Goal: Transaction & Acquisition: Purchase product/service

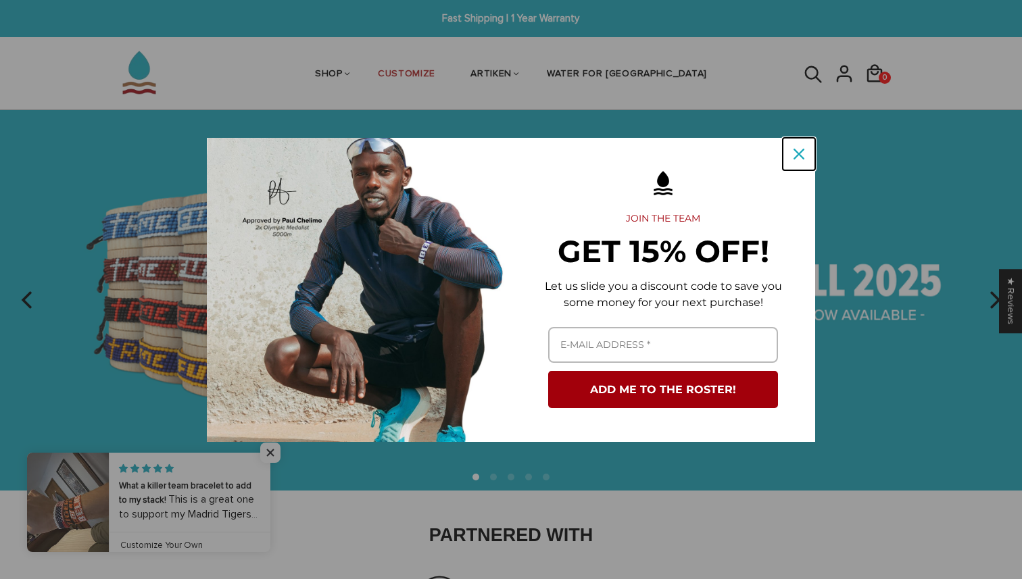
click at [800, 160] on div "Close" at bounding box center [799, 154] width 22 height 22
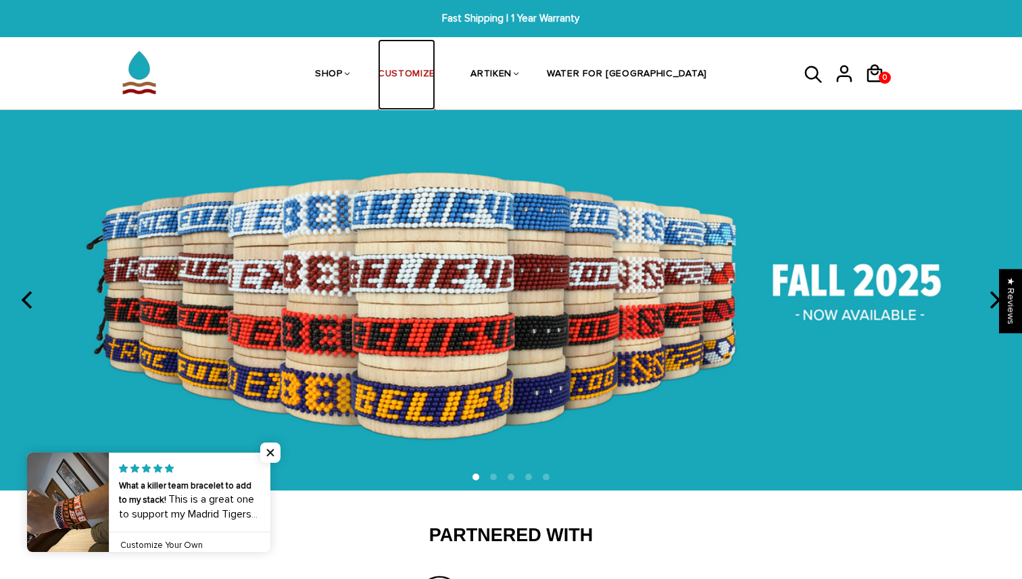
click at [435, 73] on link "CUSTOMIZE" at bounding box center [406, 75] width 57 height 72
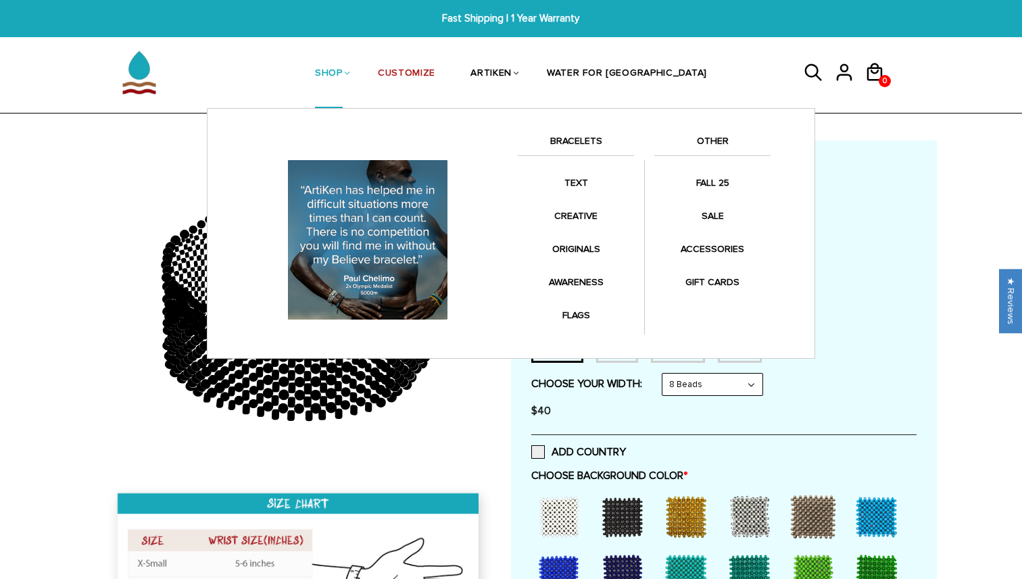
click at [343, 72] on link "SHOP" at bounding box center [329, 74] width 28 height 70
click at [360, 72] on li "SHOP BRACELETS TEXT Inspirational fuel for maximum growth." at bounding box center [328, 74] width 63 height 70
click at [343, 72] on link "SHOP" at bounding box center [329, 74] width 28 height 70
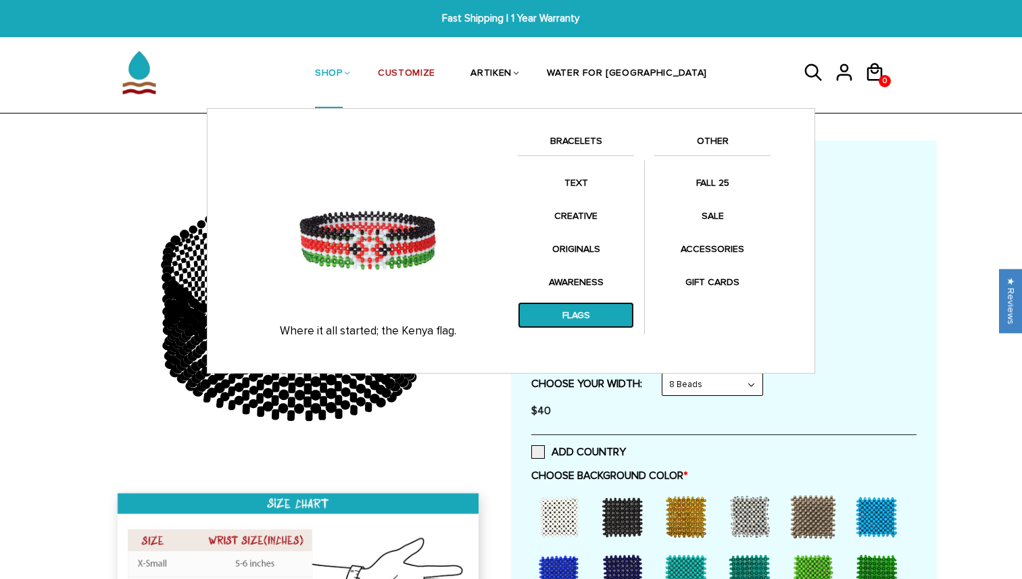
click at [582, 315] on link "FLAGS" at bounding box center [576, 315] width 116 height 26
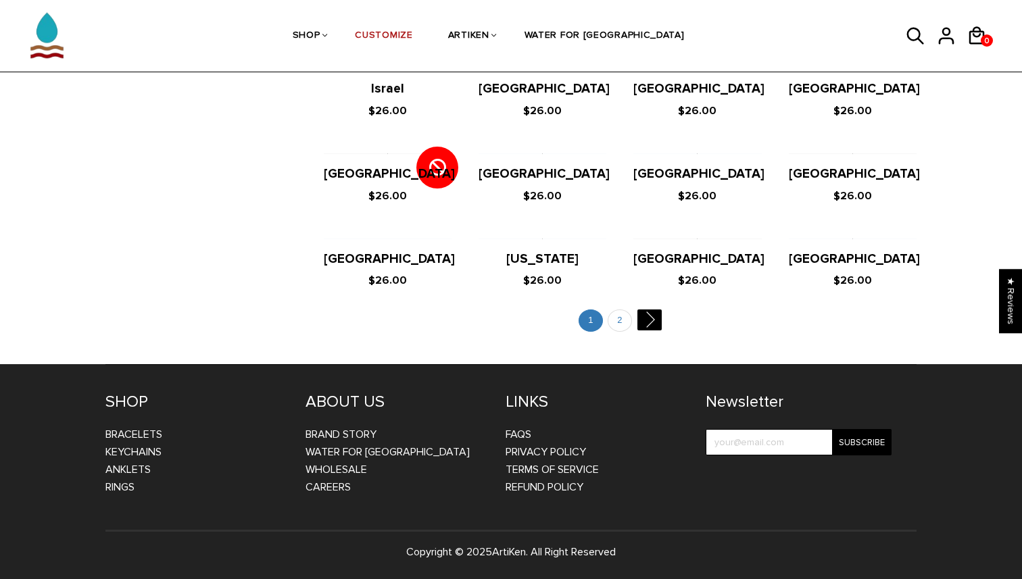
scroll to position [2468, 0]
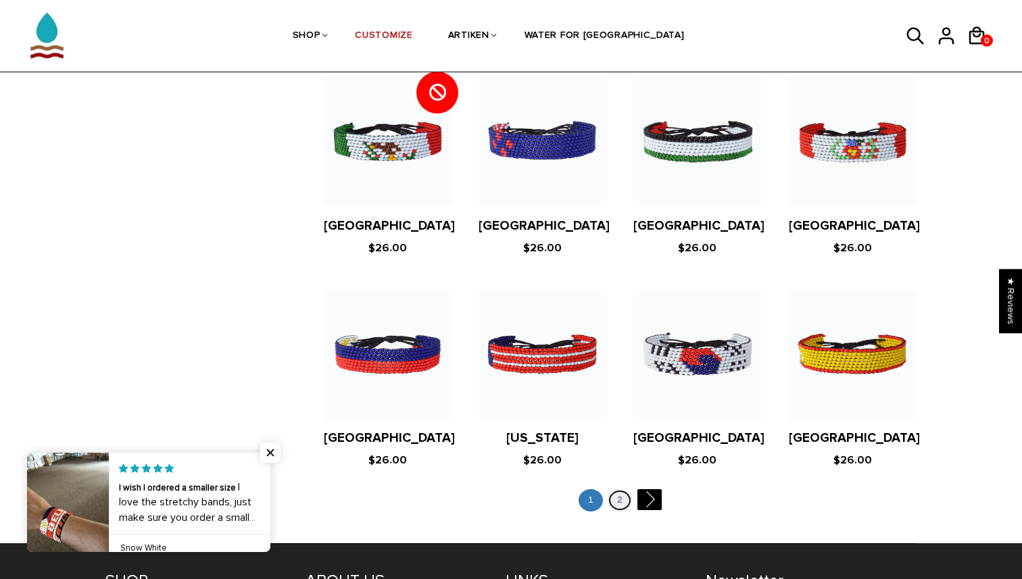
click at [620, 489] on link "2" at bounding box center [620, 500] width 24 height 22
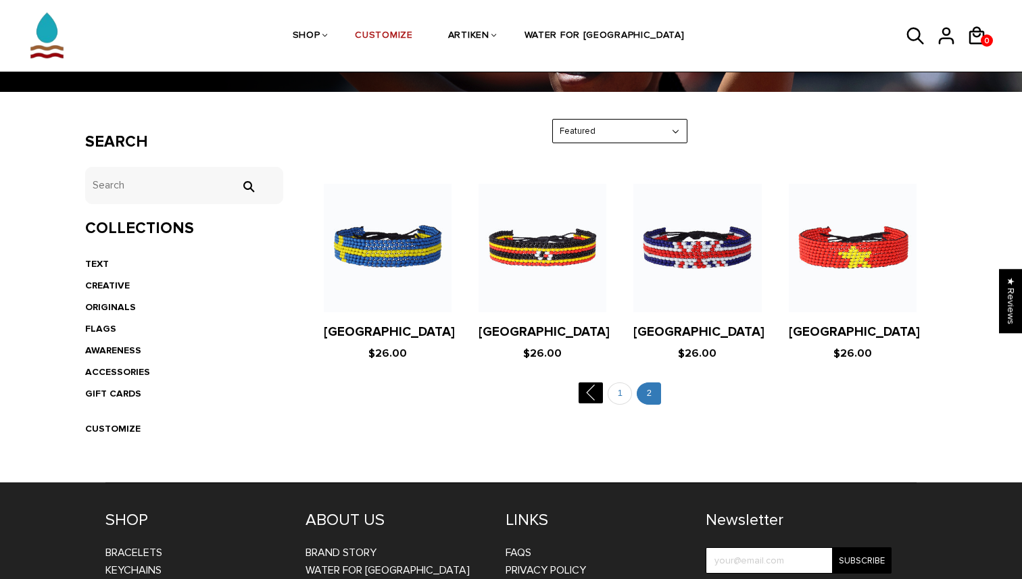
scroll to position [181, 0]
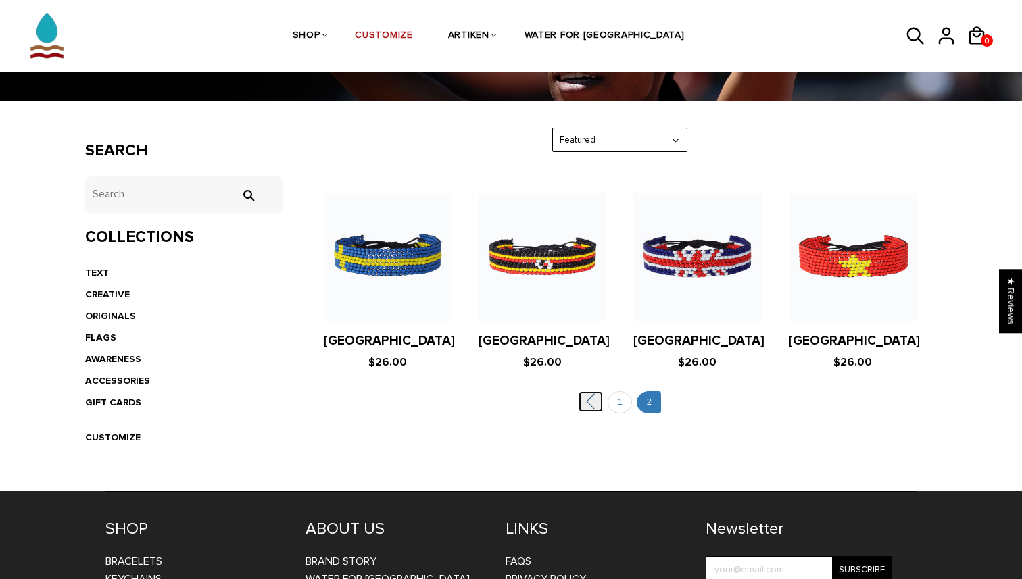
click at [587, 404] on link "" at bounding box center [591, 401] width 24 height 21
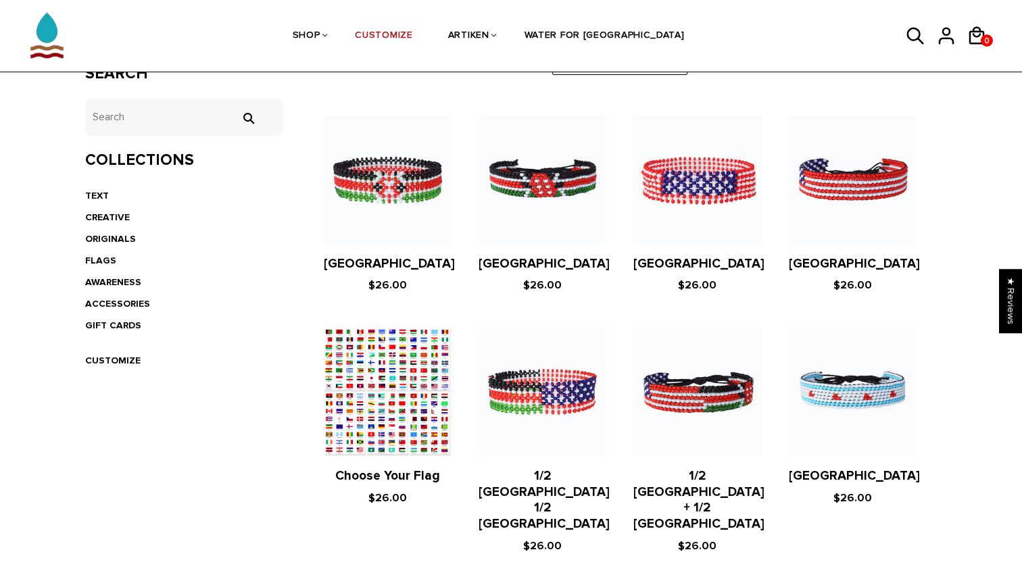
scroll to position [264, 0]
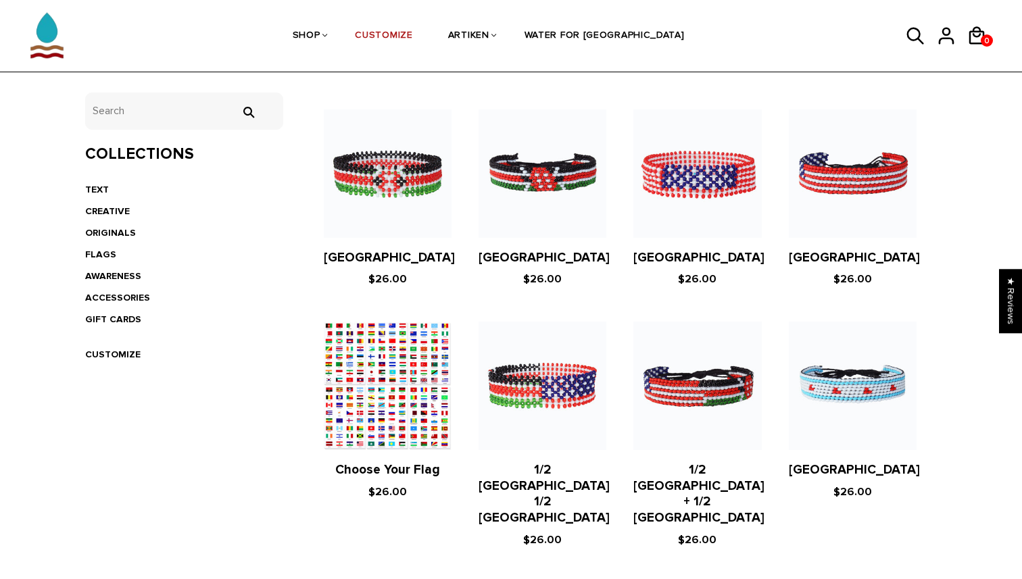
click at [384, 420] on figure at bounding box center [388, 386] width 128 height 128
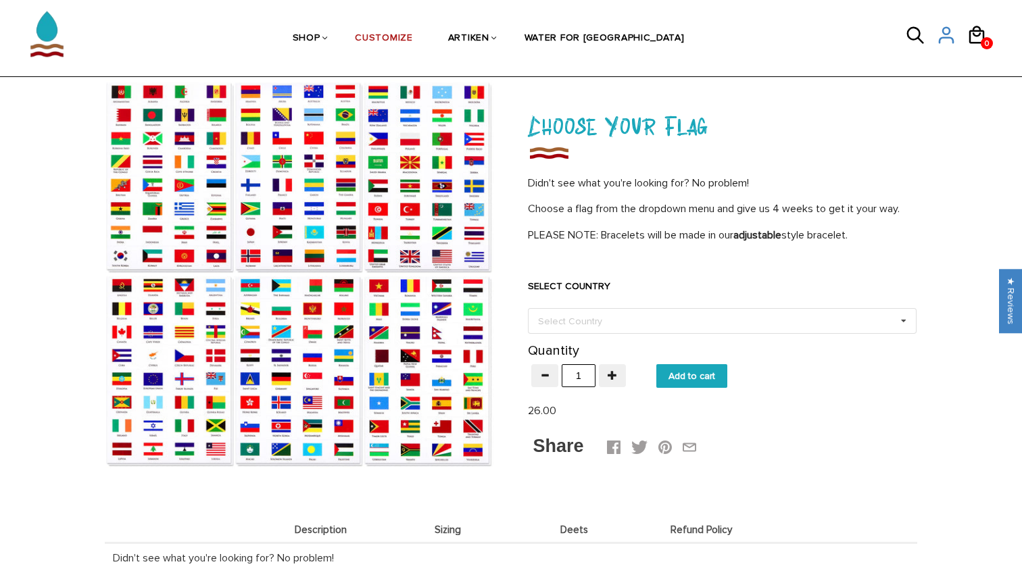
scroll to position [70, 0]
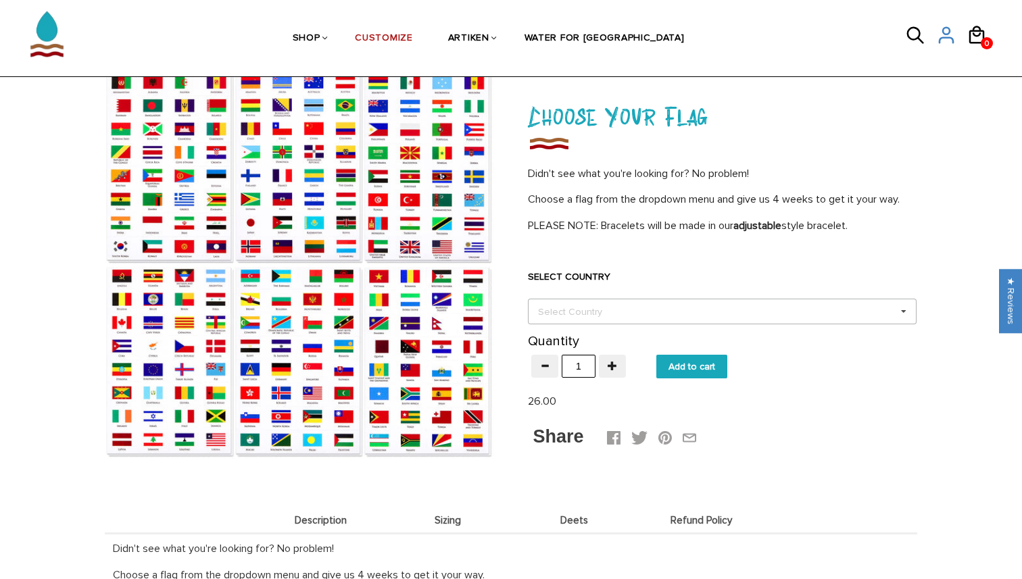
click at [557, 311] on div "Select Country" at bounding box center [578, 312] width 87 height 16
type input "ec"
click at [565, 338] on div "[GEOGRAPHIC_DATA]" at bounding box center [722, 336] width 387 height 25
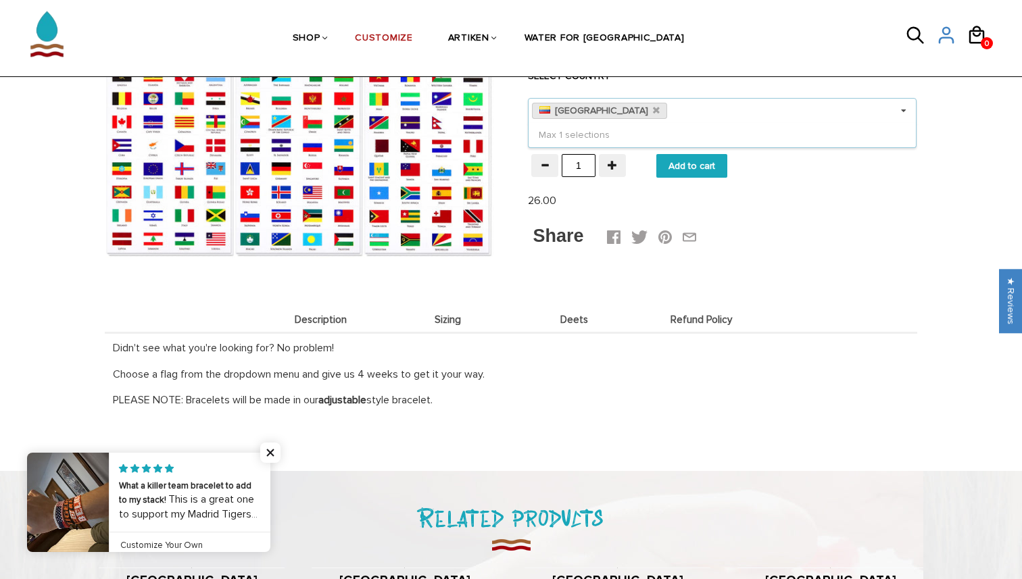
scroll to position [285, 0]
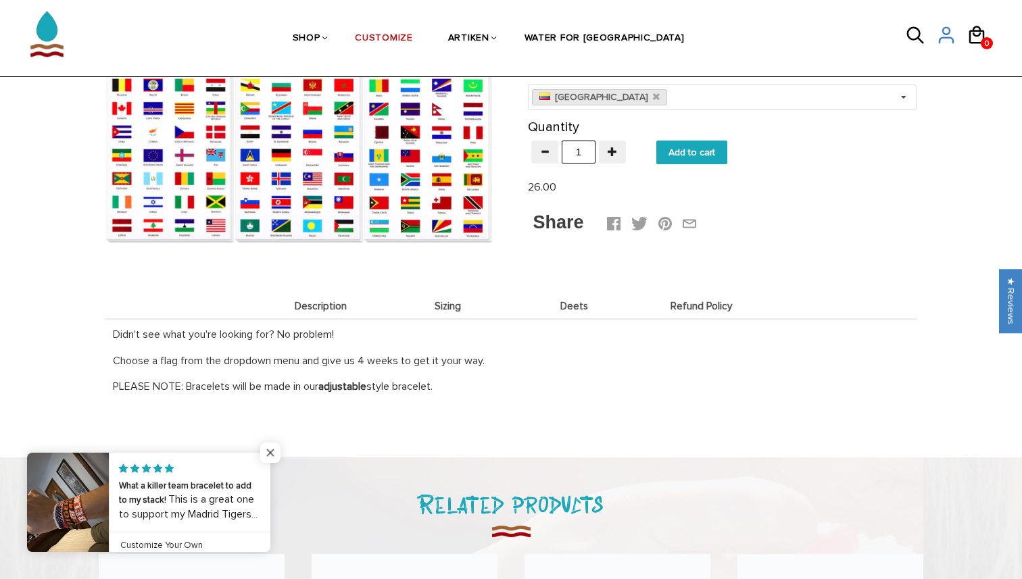
click at [266, 453] on span "Close popup widget" at bounding box center [270, 453] width 20 height 20
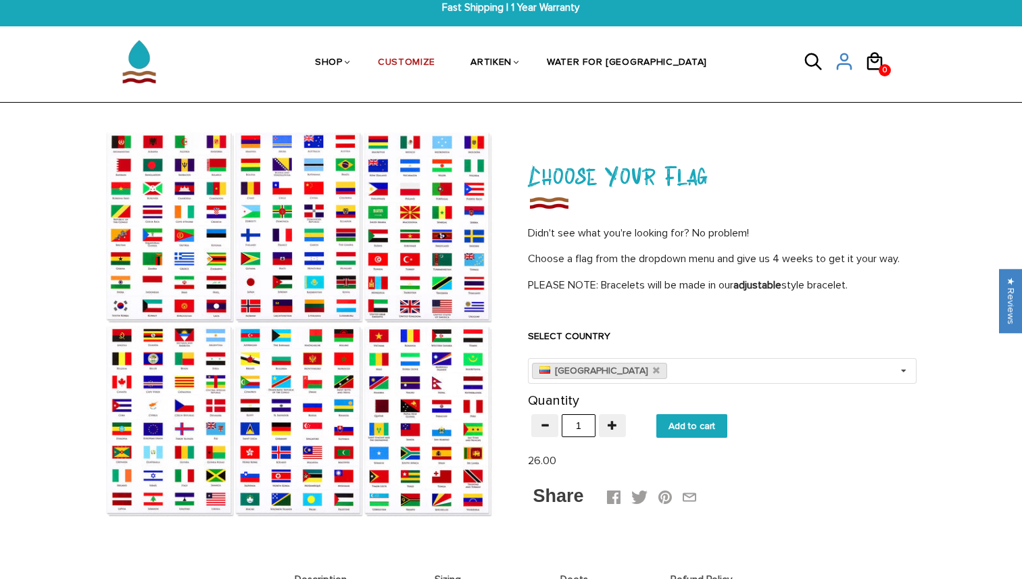
scroll to position [36, 0]
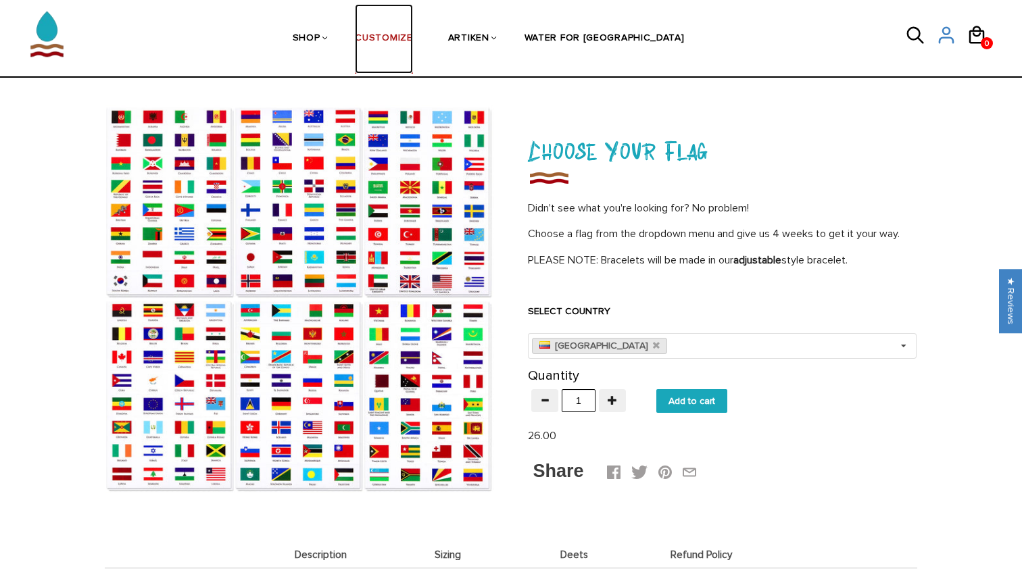
click at [412, 41] on link "CUSTOMIZE" at bounding box center [383, 39] width 57 height 70
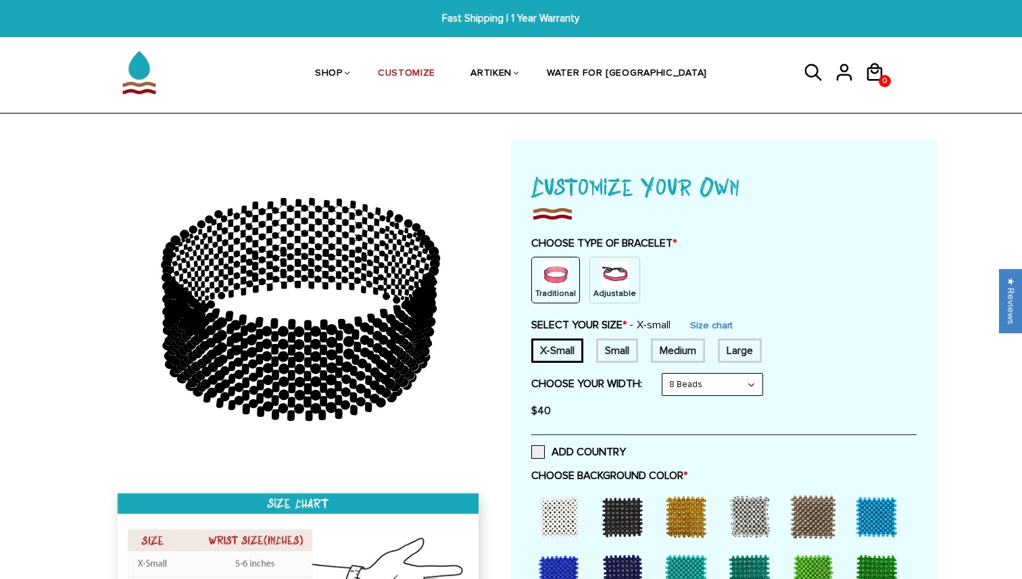
click at [564, 279] on img at bounding box center [555, 274] width 27 height 27
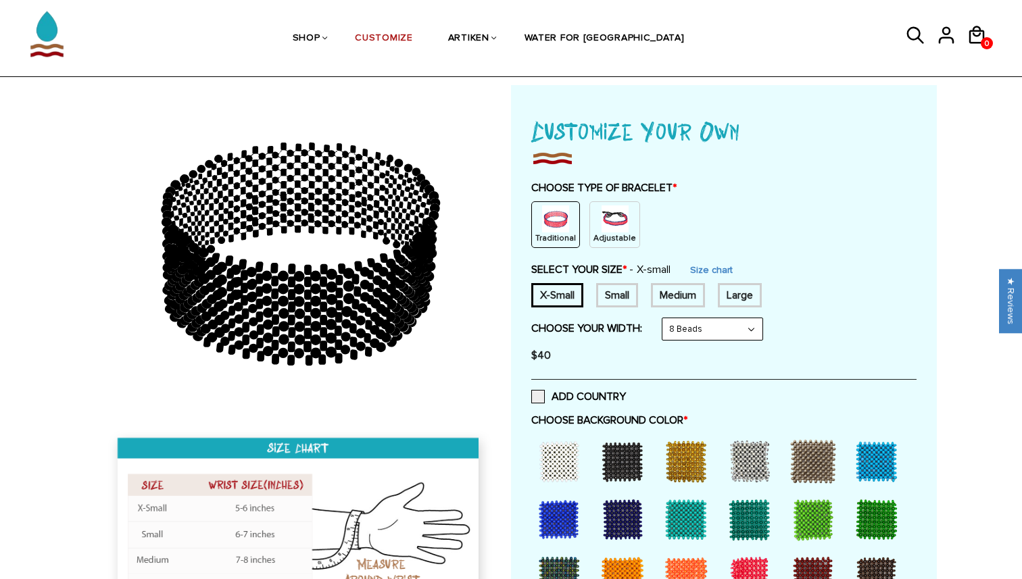
scroll to position [98, 0]
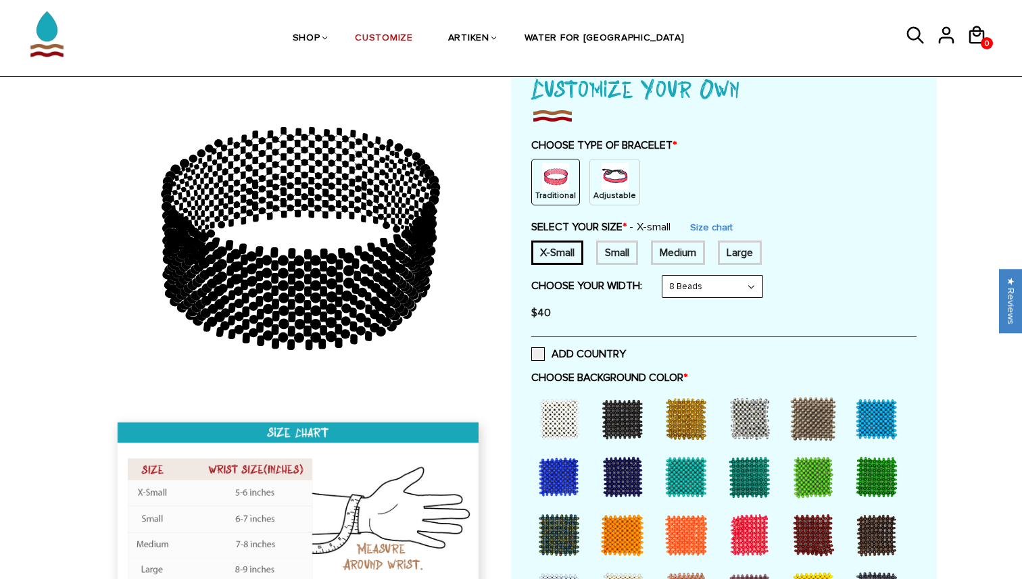
click at [689, 287] on select "8 Beads 6 Beads 10 Beads" at bounding box center [713, 287] width 100 height 22
click at [665, 276] on select "8 Beads 6 Beads 10 Beads" at bounding box center [713, 287] width 100 height 22
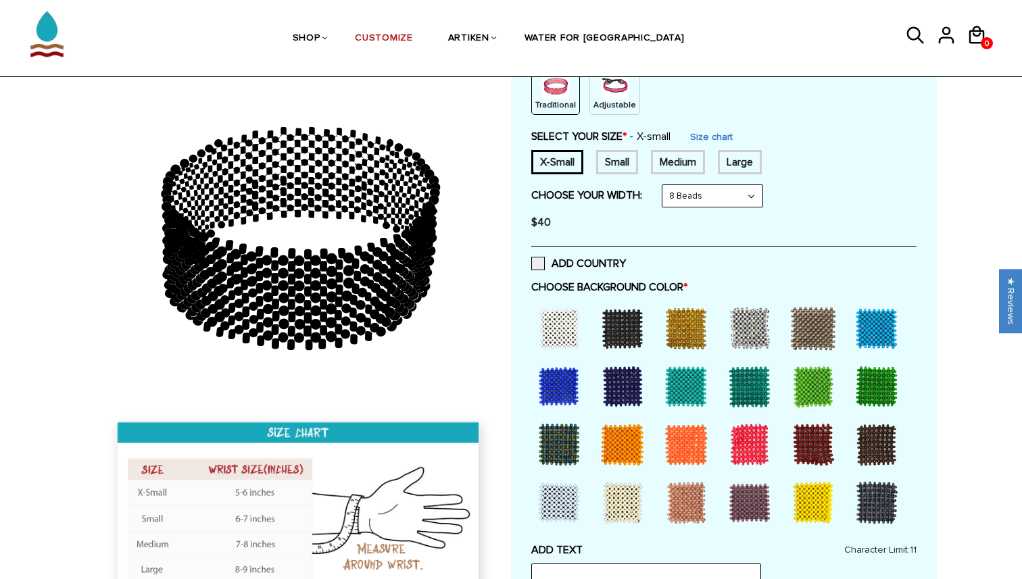
scroll to position [201, 0]
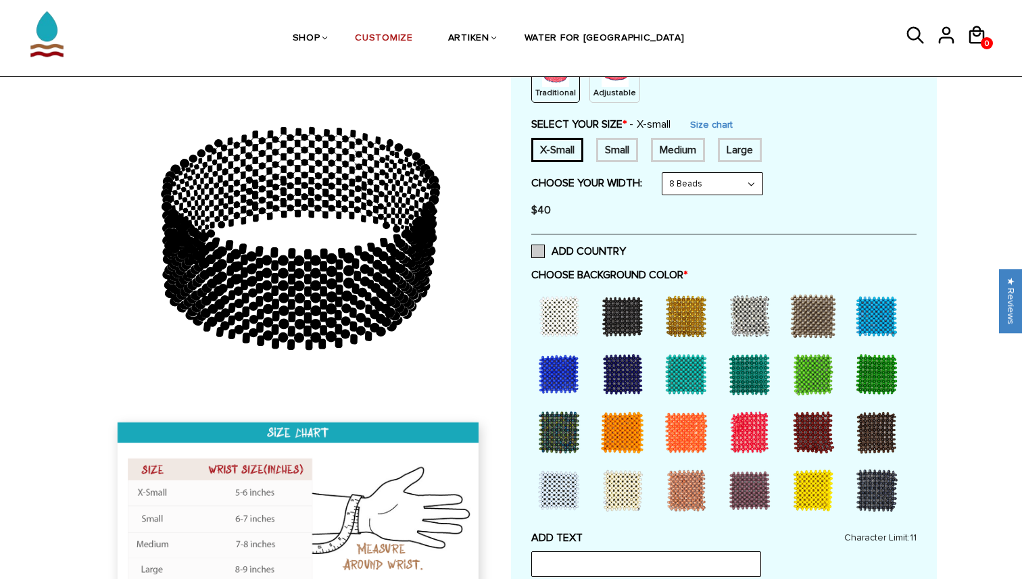
click at [548, 254] on label "ADD COUNTRY" at bounding box center [578, 252] width 95 height 14
click at [626, 247] on input "ADD COUNTRY" at bounding box center [626, 247] width 0 height 0
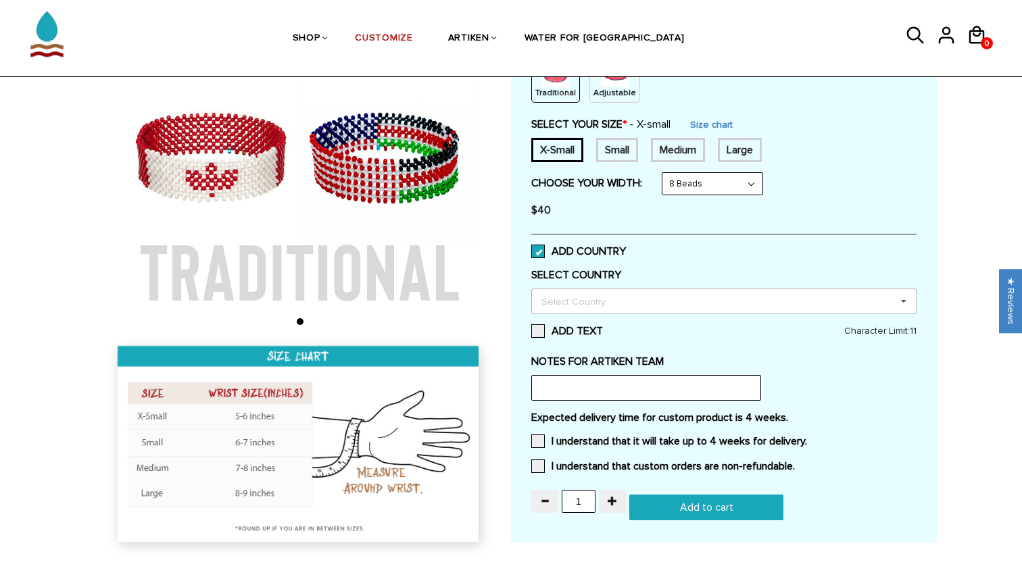
click at [608, 308] on div "Select Country" at bounding box center [581, 301] width 87 height 16
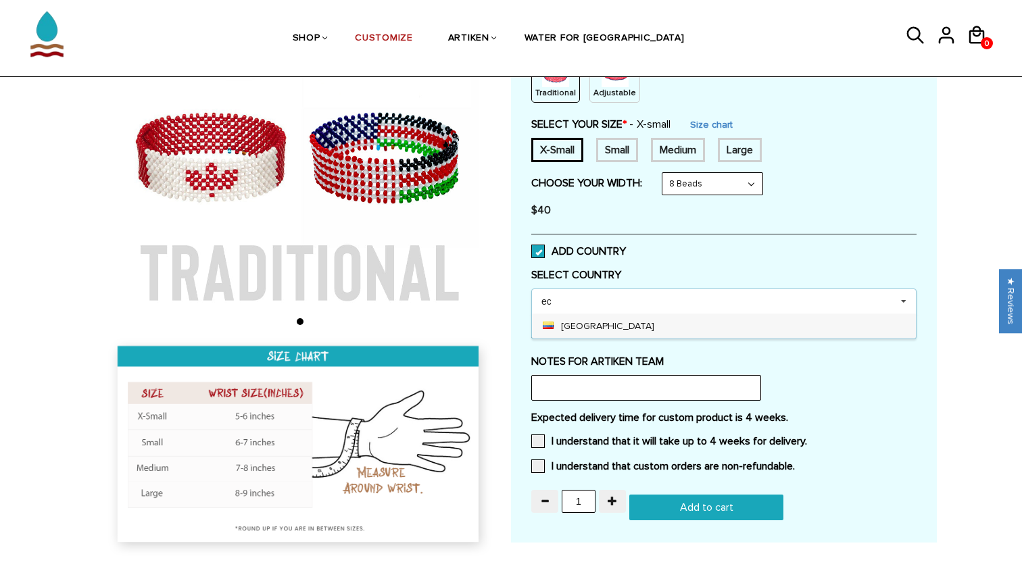
type input "ec"
click at [579, 334] on div "[GEOGRAPHIC_DATA]" at bounding box center [724, 326] width 384 height 25
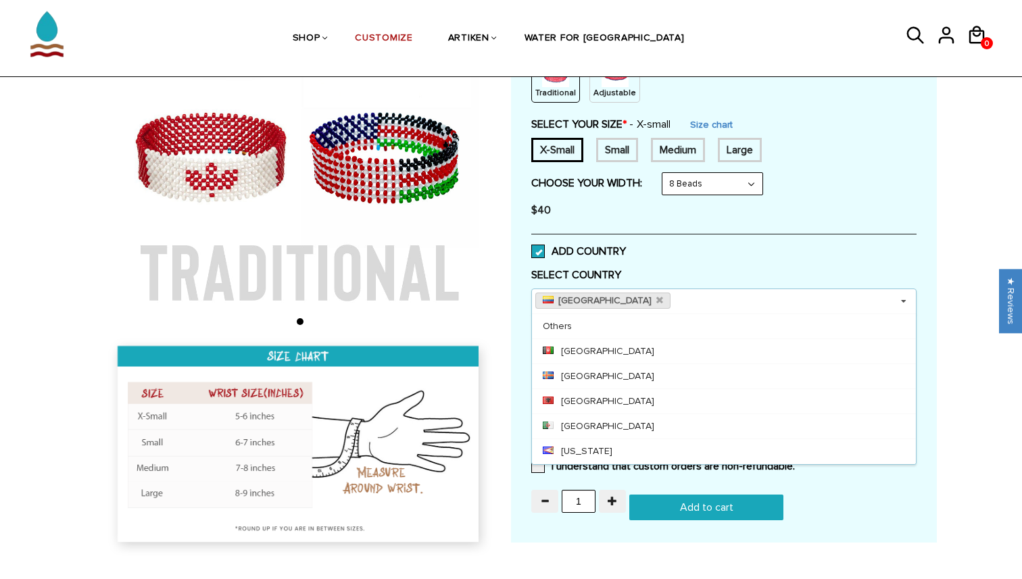
click at [723, 258] on div "ADD COUNTRY" at bounding box center [723, 251] width 385 height 34
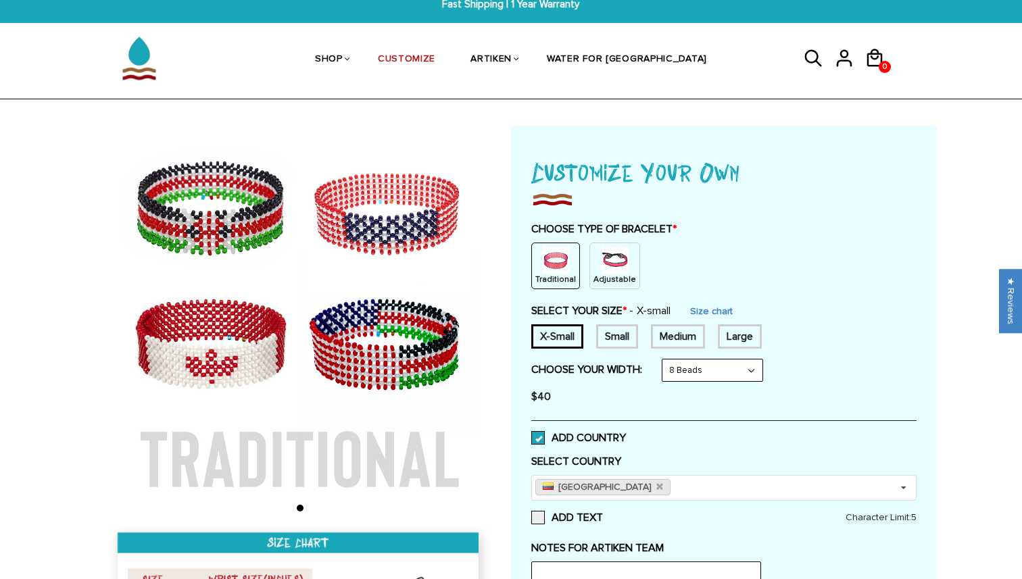
scroll to position [11, 0]
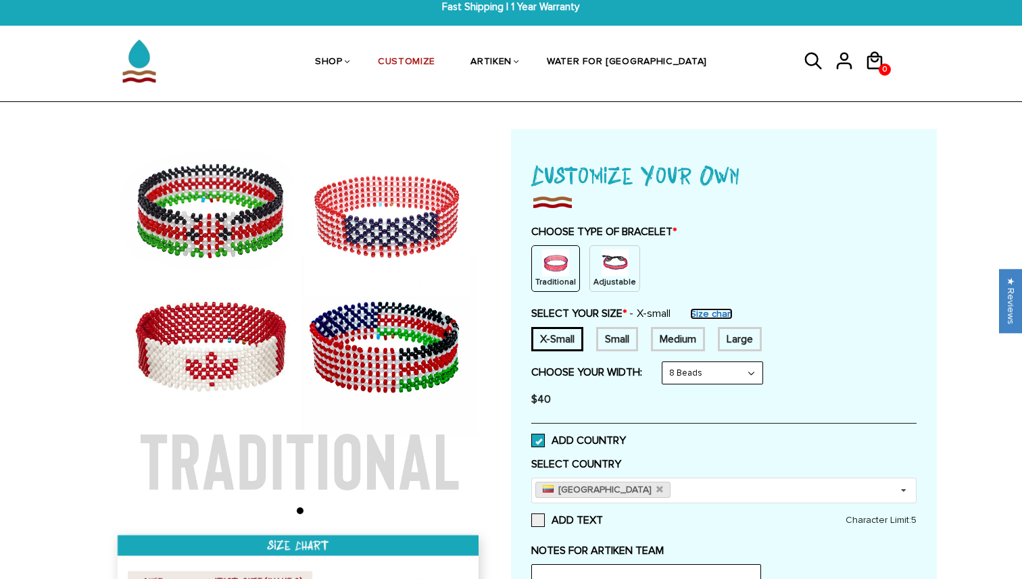
click at [719, 314] on link "Size chart" at bounding box center [711, 313] width 43 height 11
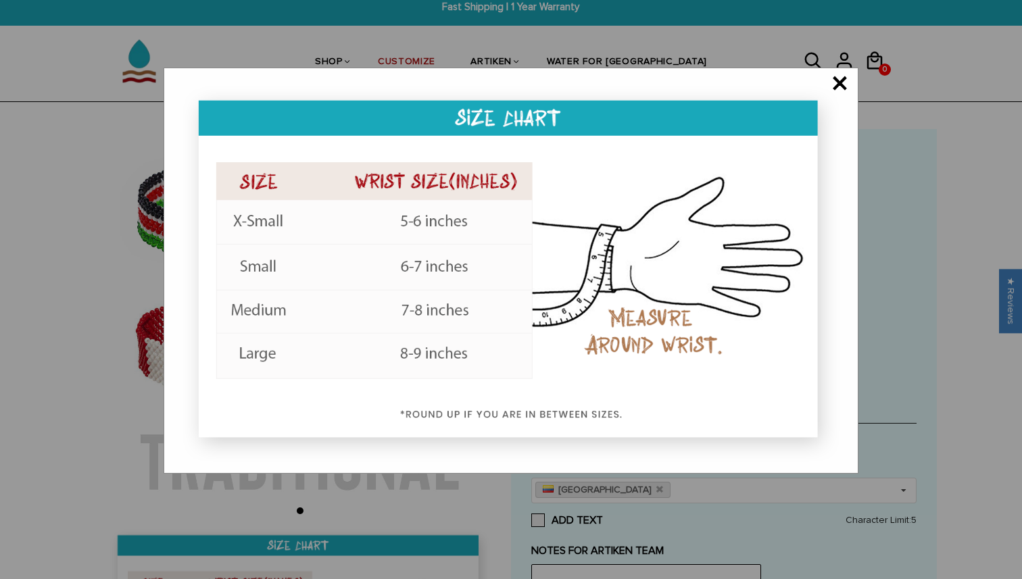
click at [841, 79] on span "×" at bounding box center [840, 85] width 17 height 14
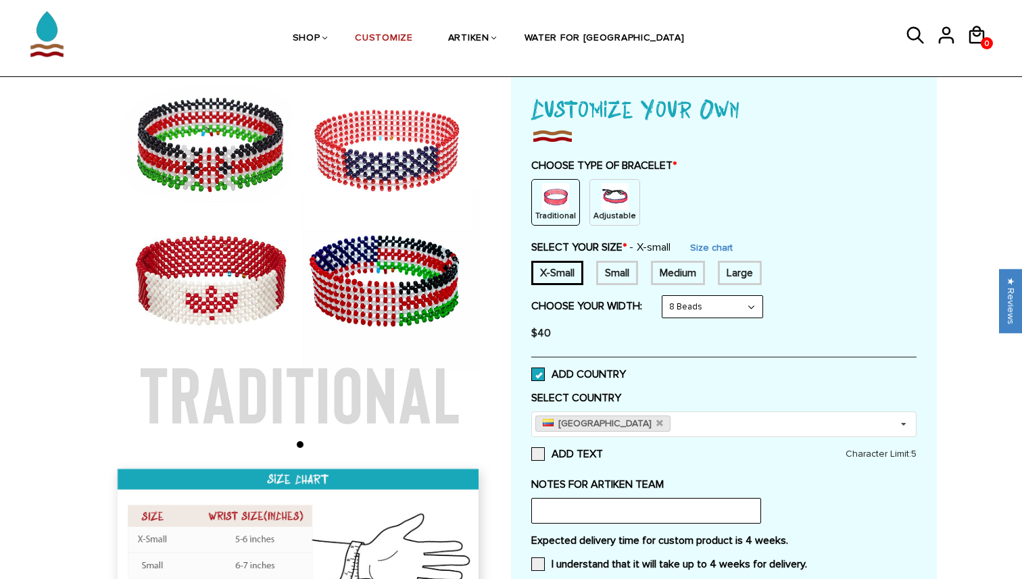
scroll to position [80, 0]
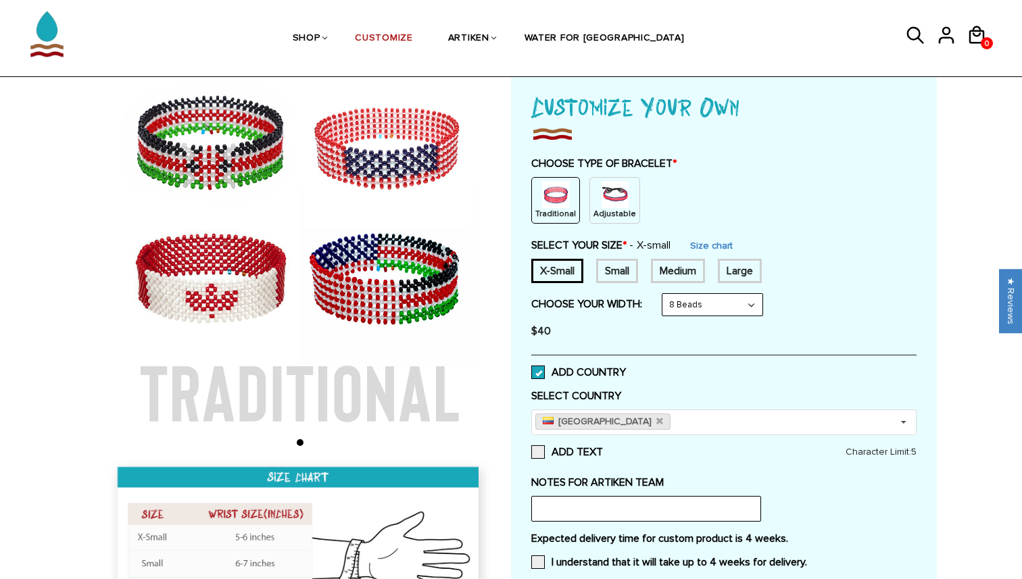
click at [544, 370] on span at bounding box center [538, 373] width 14 height 14
click at [626, 368] on input "ADD COUNTRY" at bounding box center [626, 368] width 0 height 0
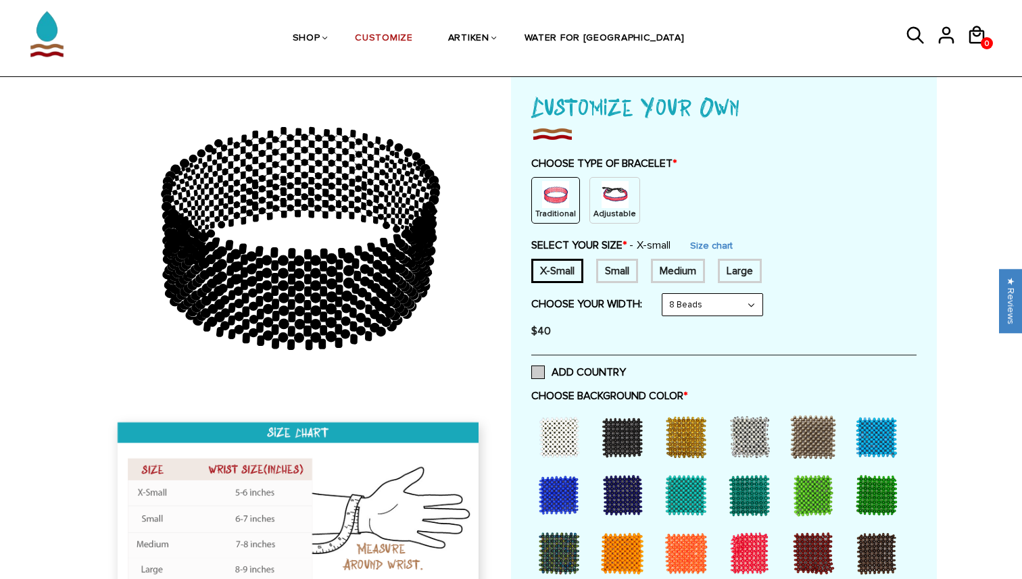
click at [537, 370] on span at bounding box center [538, 373] width 14 height 14
click at [626, 368] on input "ADD COUNTRY" at bounding box center [626, 368] width 0 height 0
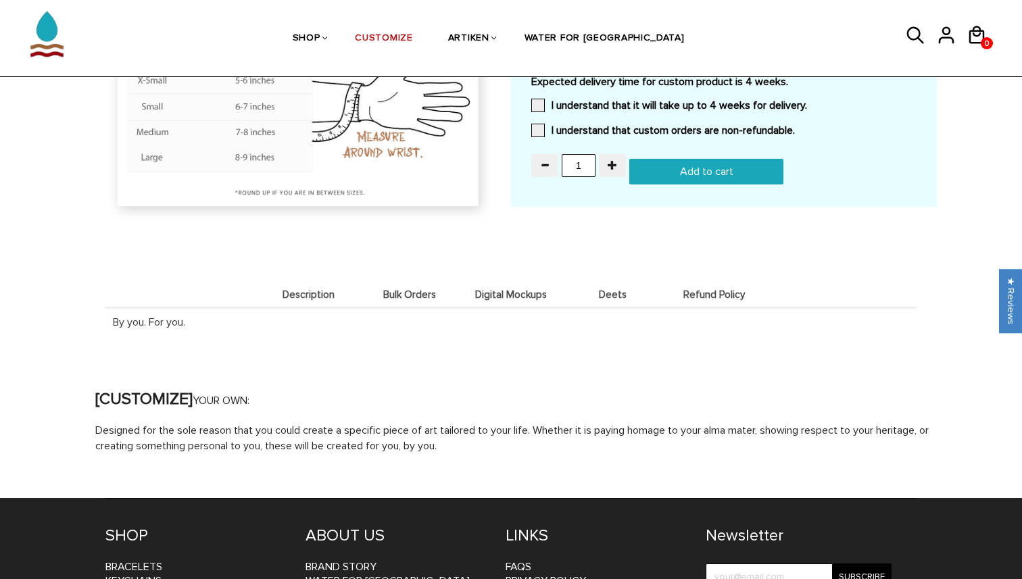
scroll to position [0, 0]
